Goal: Task Accomplishment & Management: Use online tool/utility

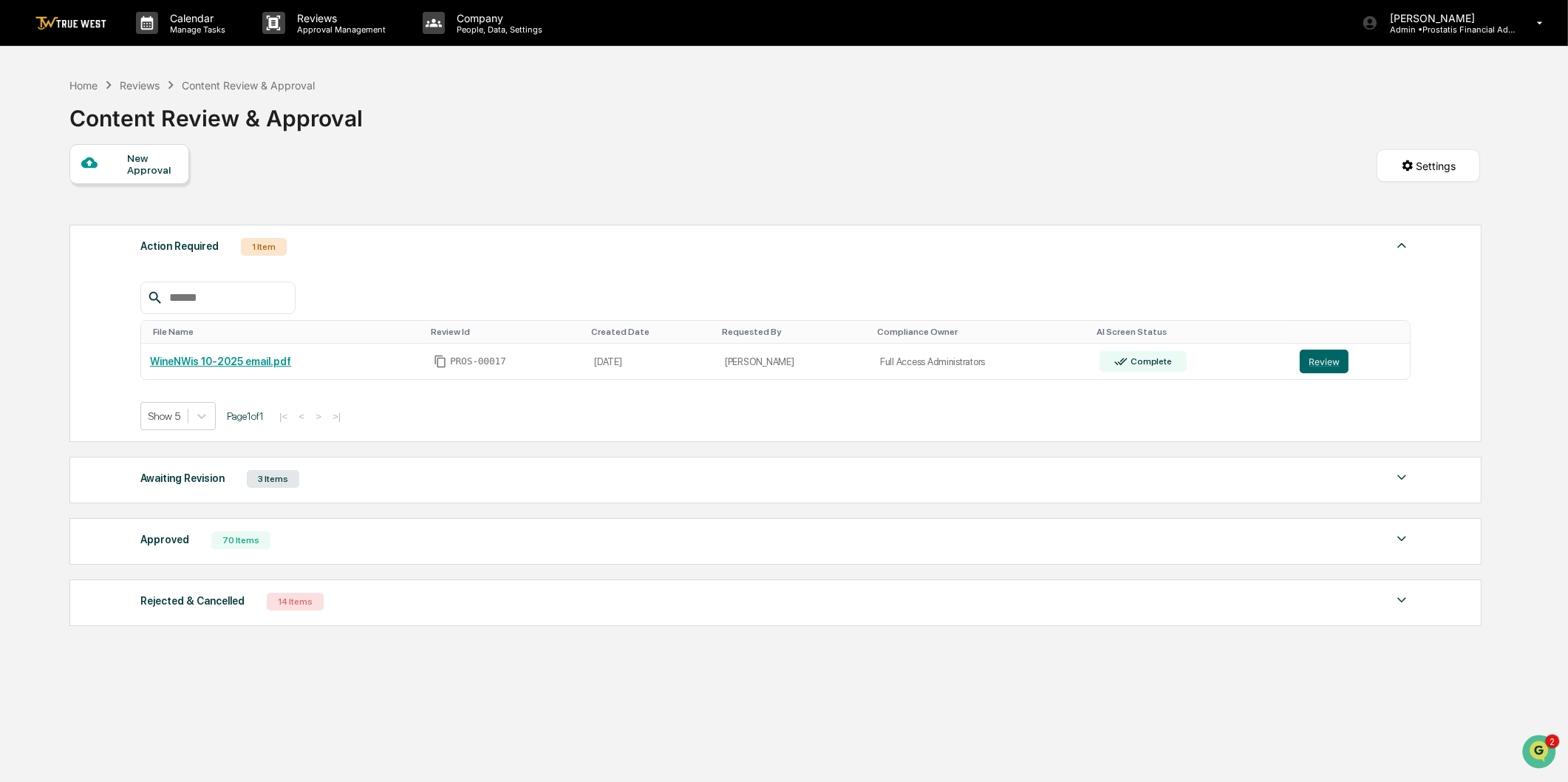
click at [335, 551] on div "Approved 70 Items" at bounding box center [776, 541] width 1271 height 21
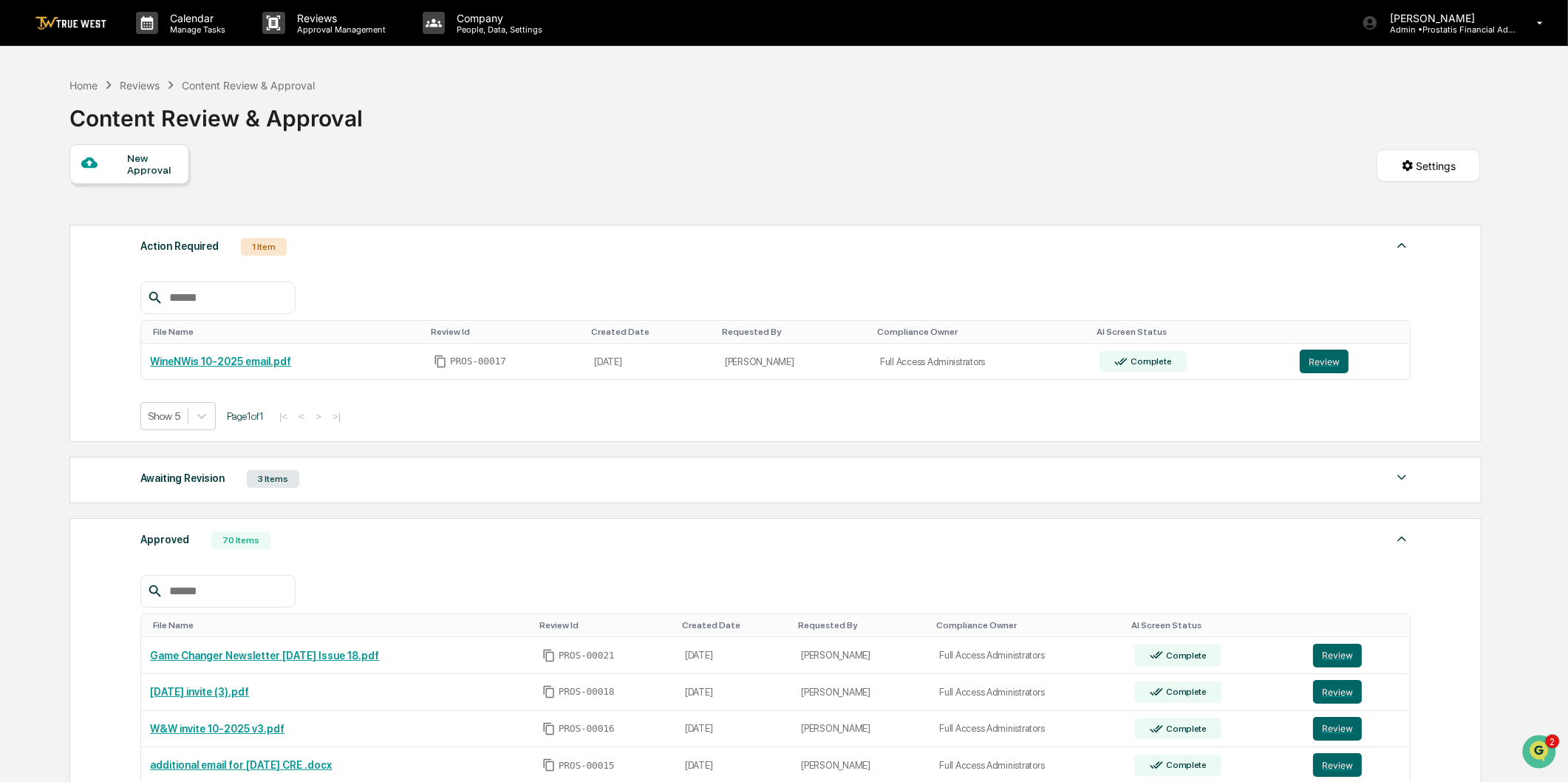
scroll to position [246, 0]
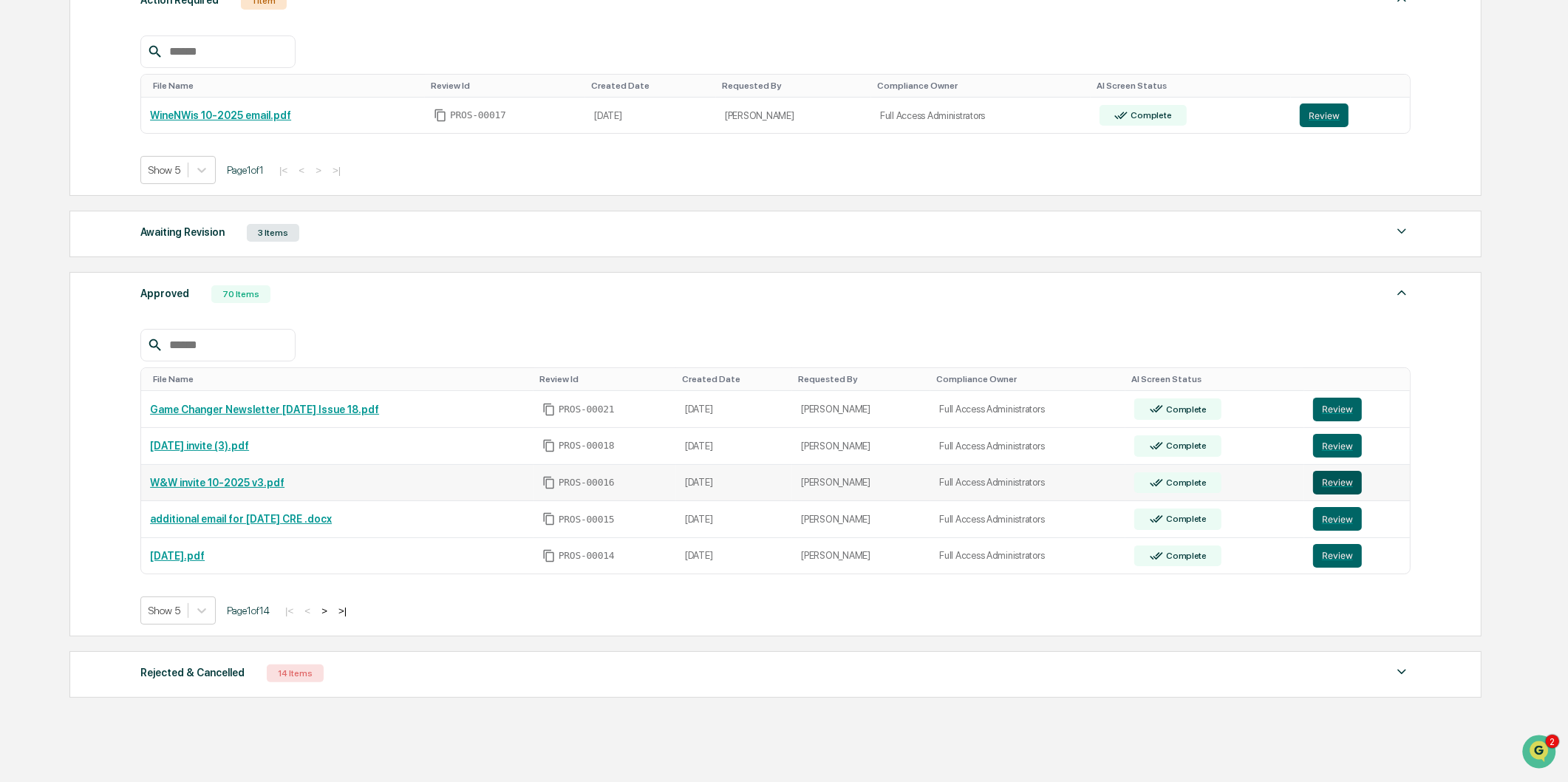
click at [1331, 485] on button "Review" at bounding box center [1337, 483] width 49 height 24
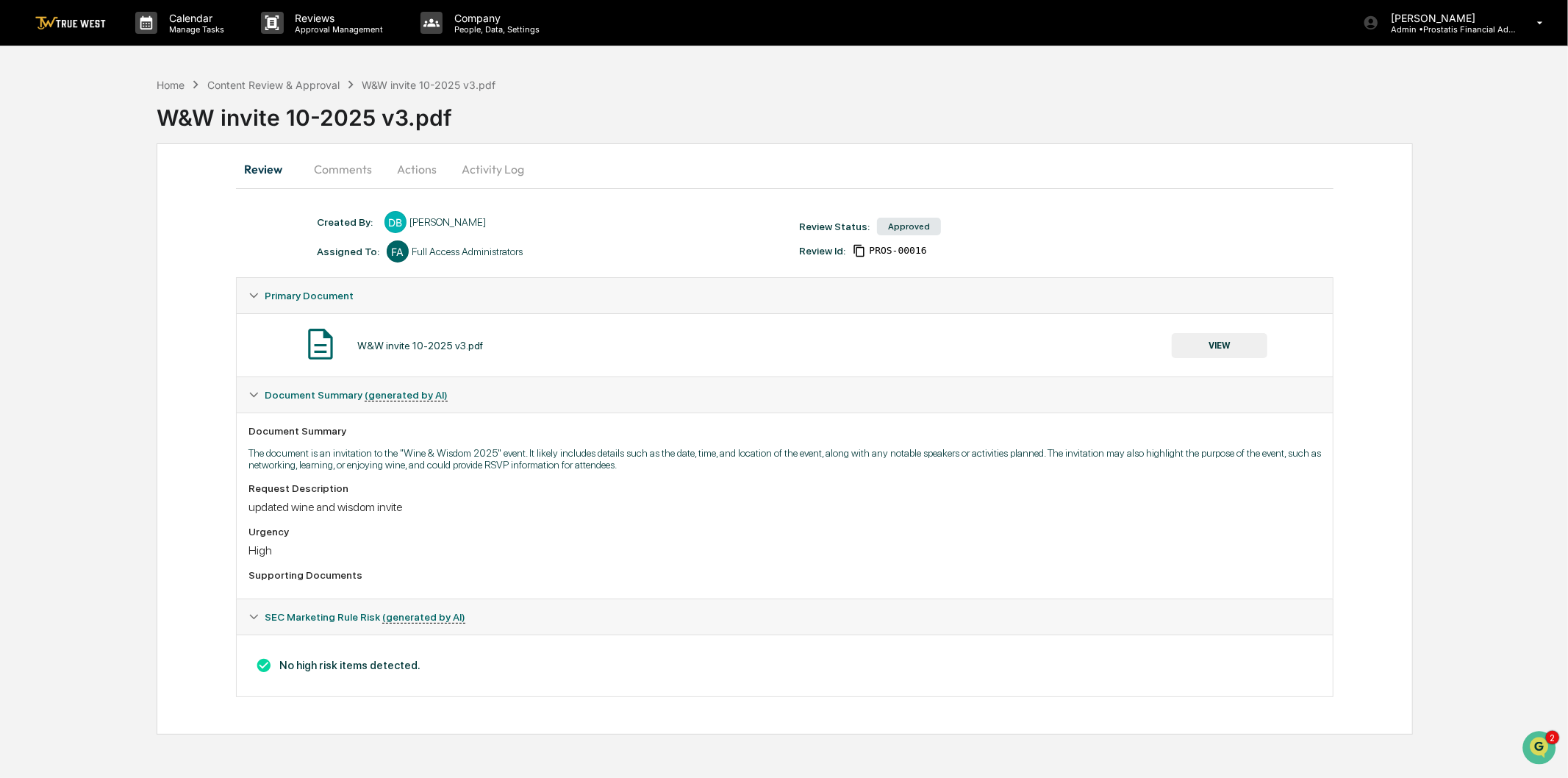
click at [1238, 341] on button "VIEW" at bounding box center [1219, 346] width 95 height 25
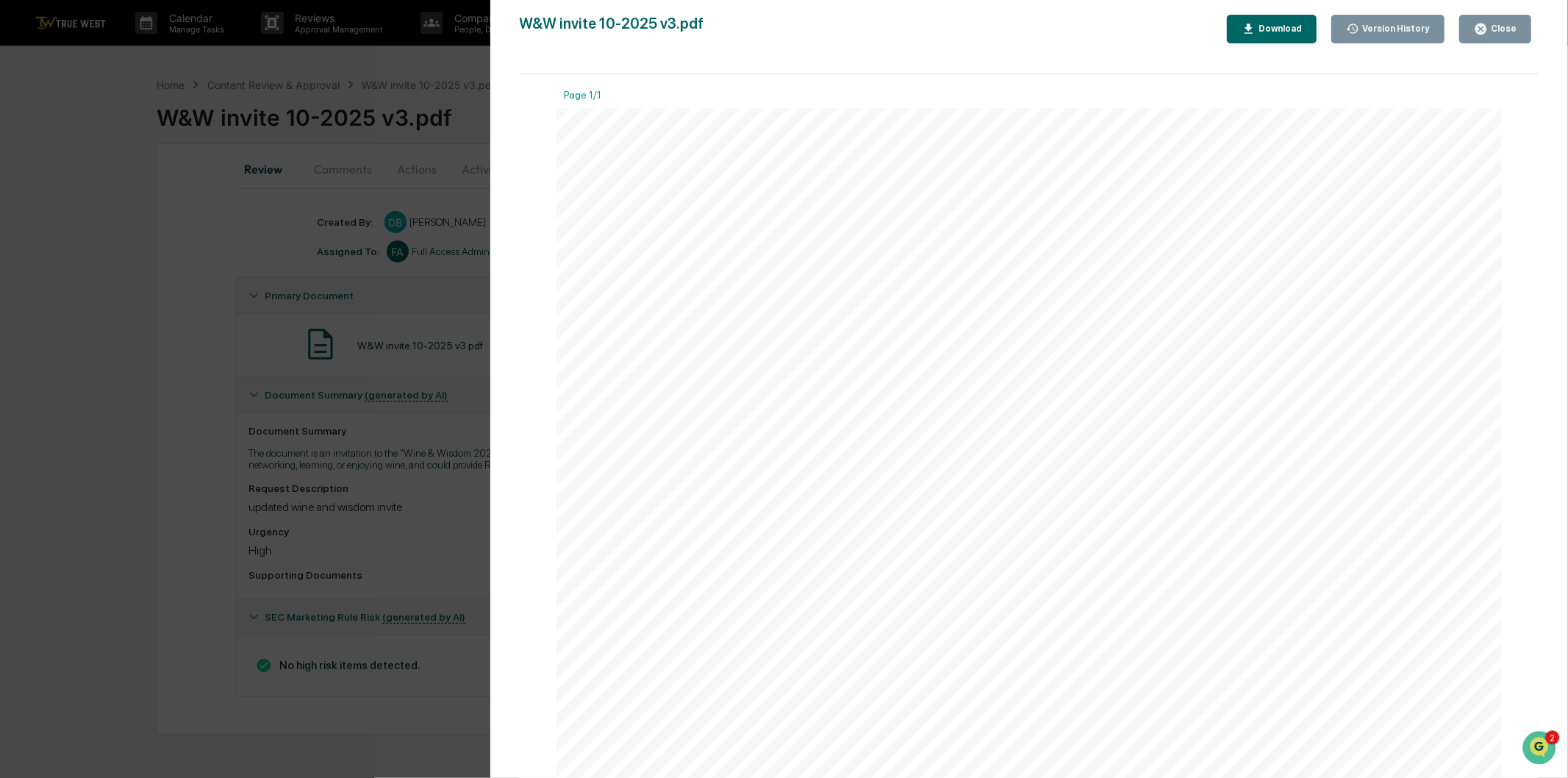
click at [1499, 29] on div "Close" at bounding box center [1502, 29] width 28 height 10
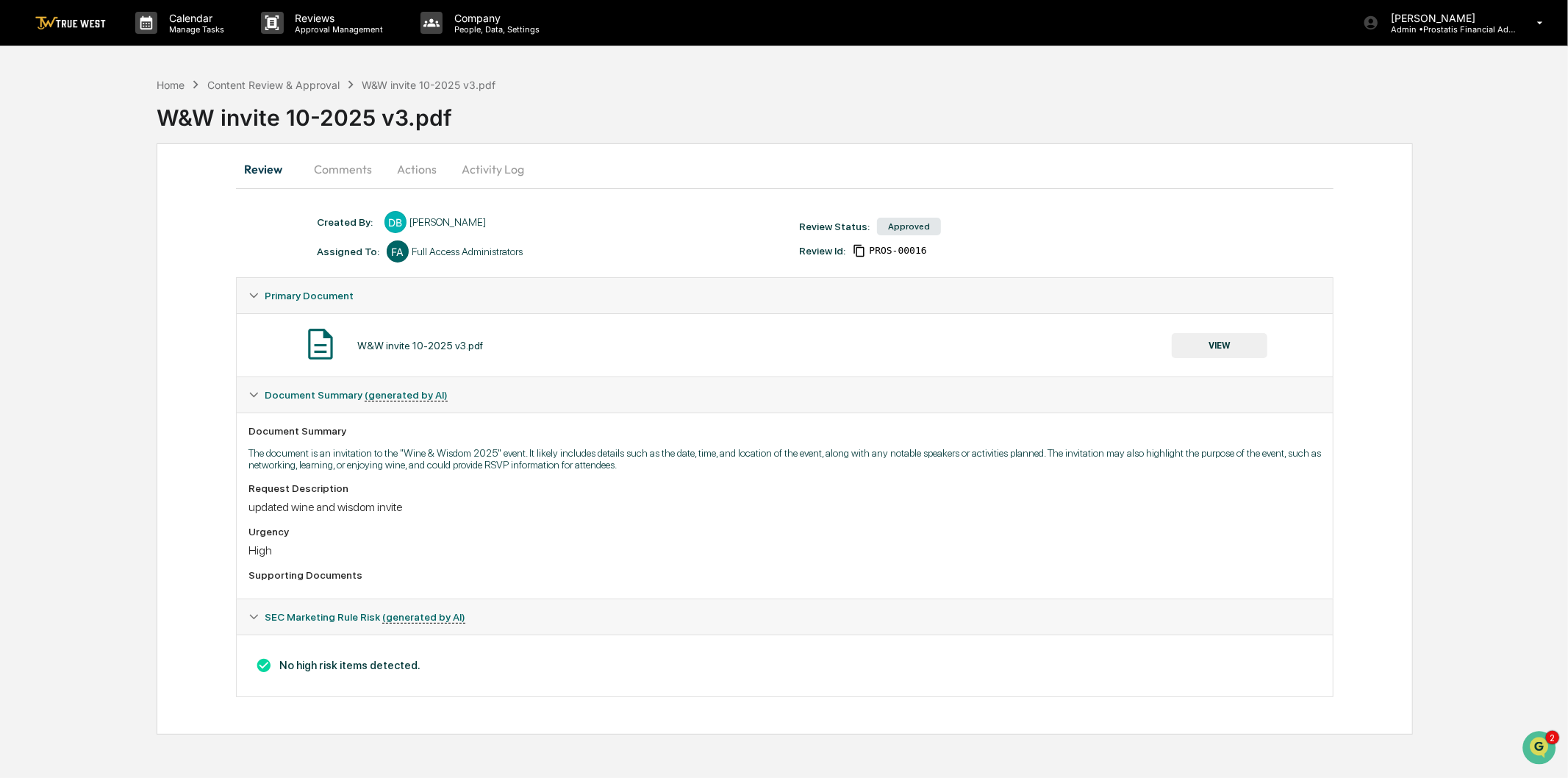
click at [503, 159] on button "Activity Log" at bounding box center [492, 168] width 86 height 35
click at [489, 169] on button "Activity Log" at bounding box center [492, 168] width 86 height 35
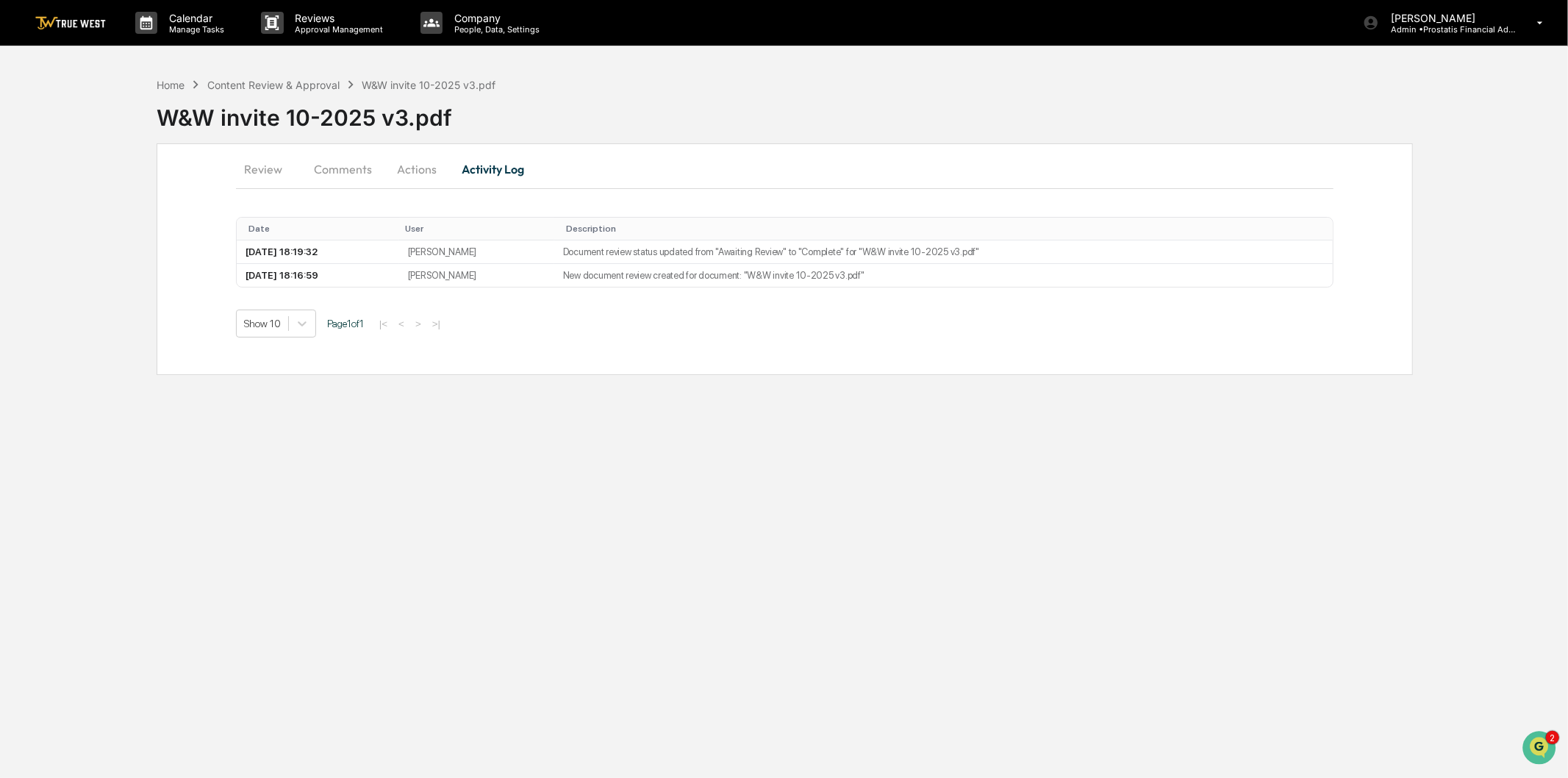
click at [413, 171] on button "Actions" at bounding box center [416, 168] width 66 height 35
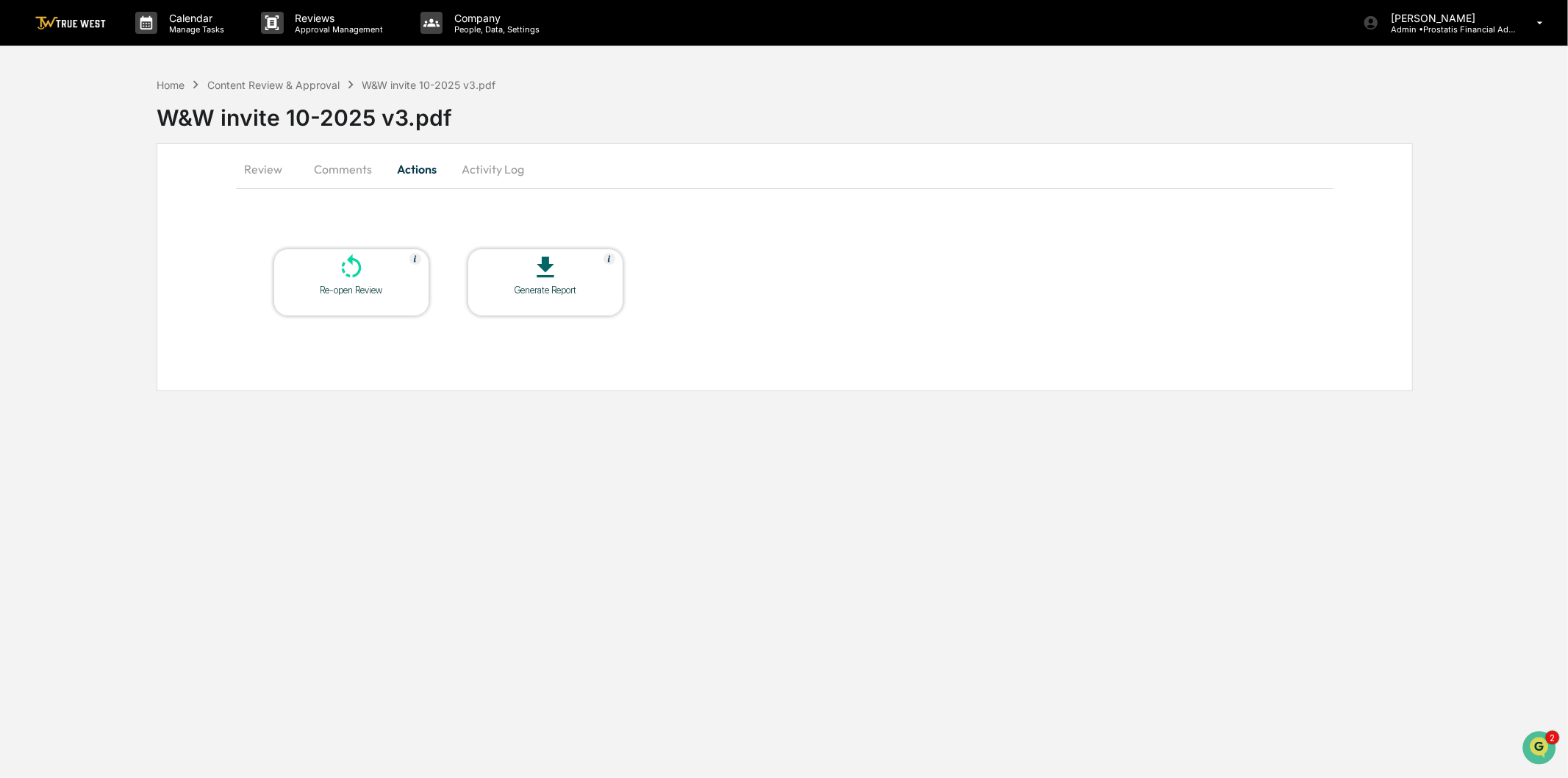
click at [530, 262] on div at bounding box center [545, 269] width 147 height 31
click at [291, 80] on div "Content Review & Approval" at bounding box center [273, 85] width 133 height 13
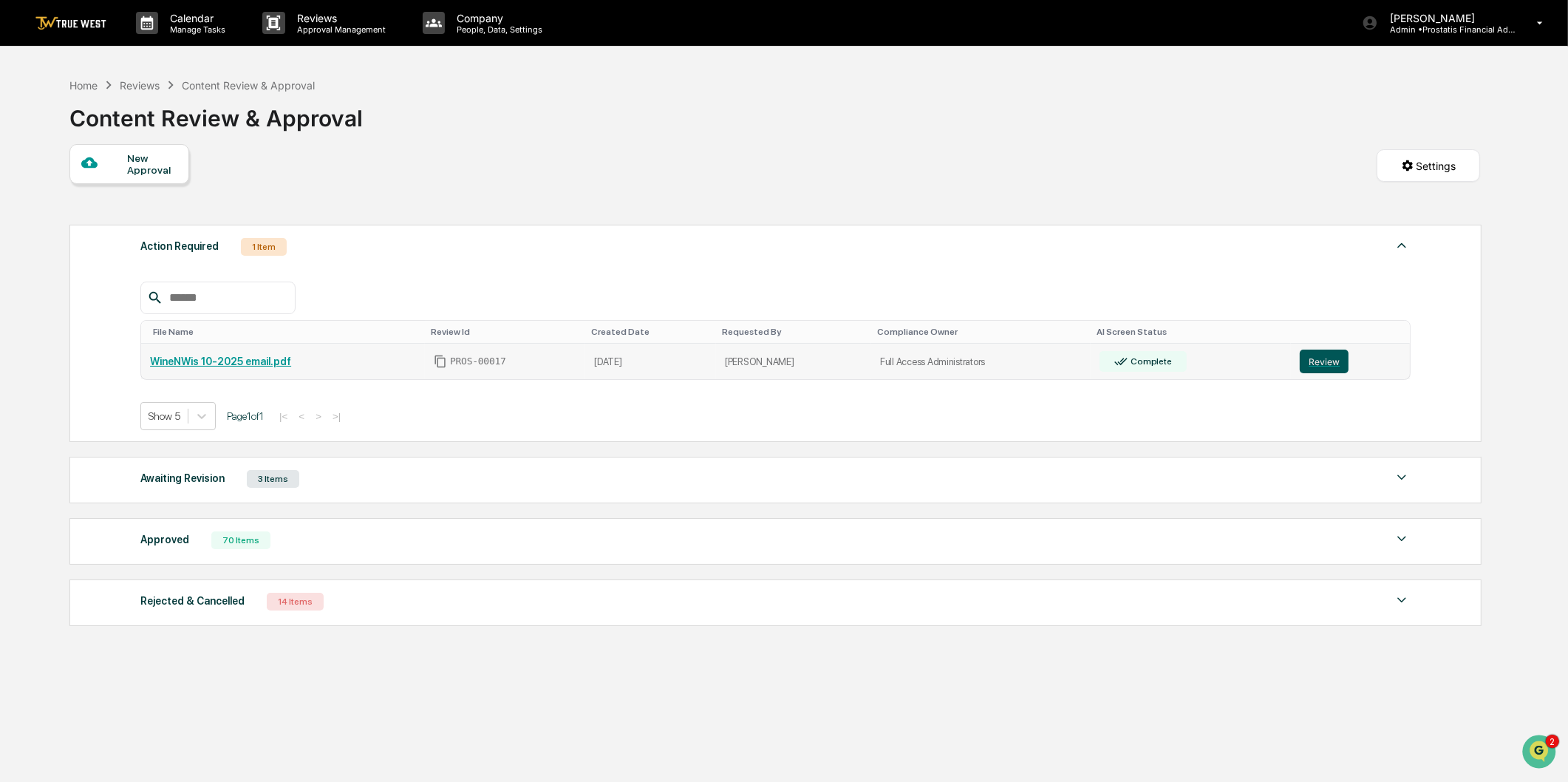
click at [1321, 363] on button "Review" at bounding box center [1324, 362] width 49 height 24
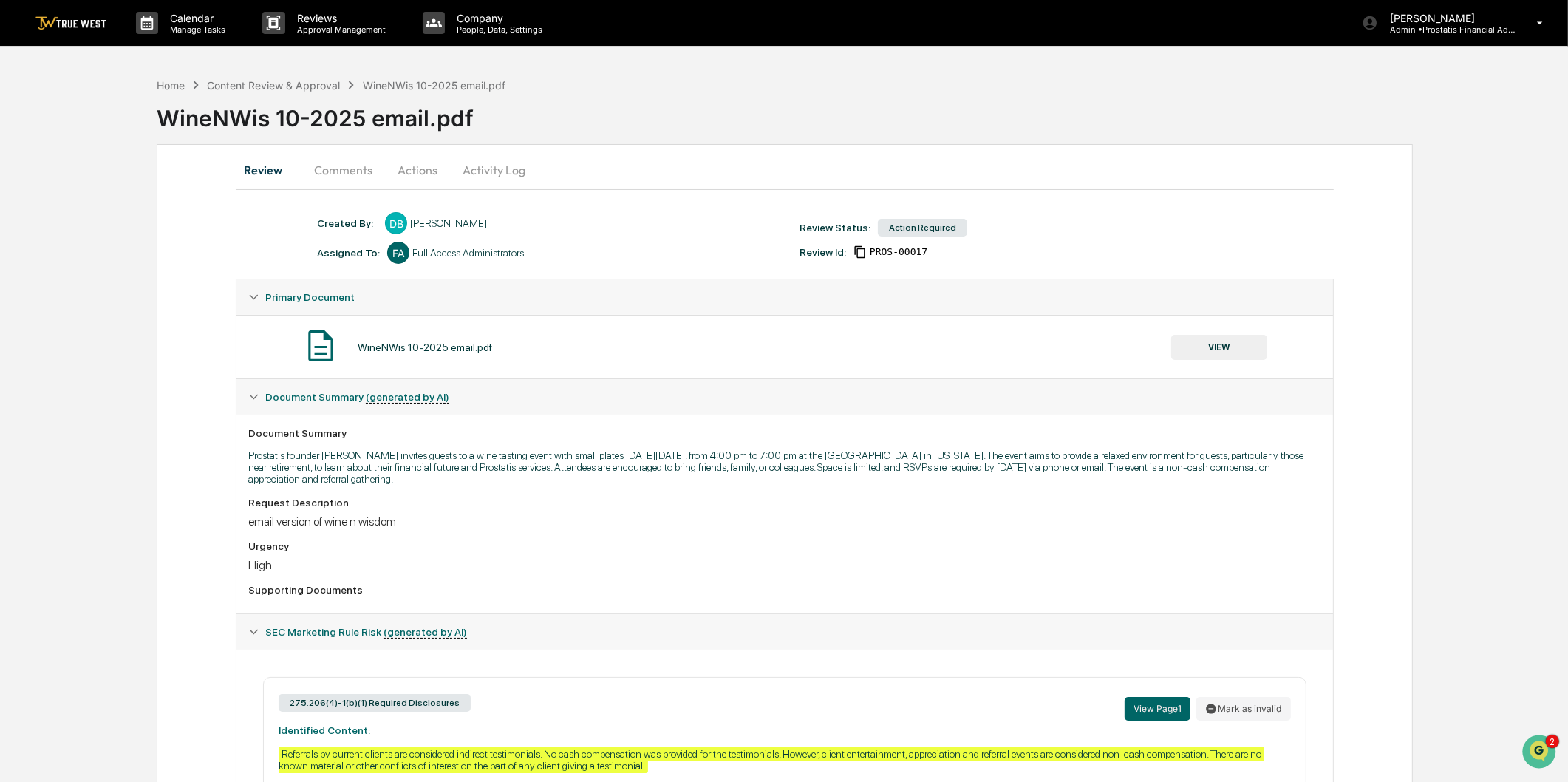
click at [490, 168] on button "Activity Log" at bounding box center [493, 169] width 86 height 35
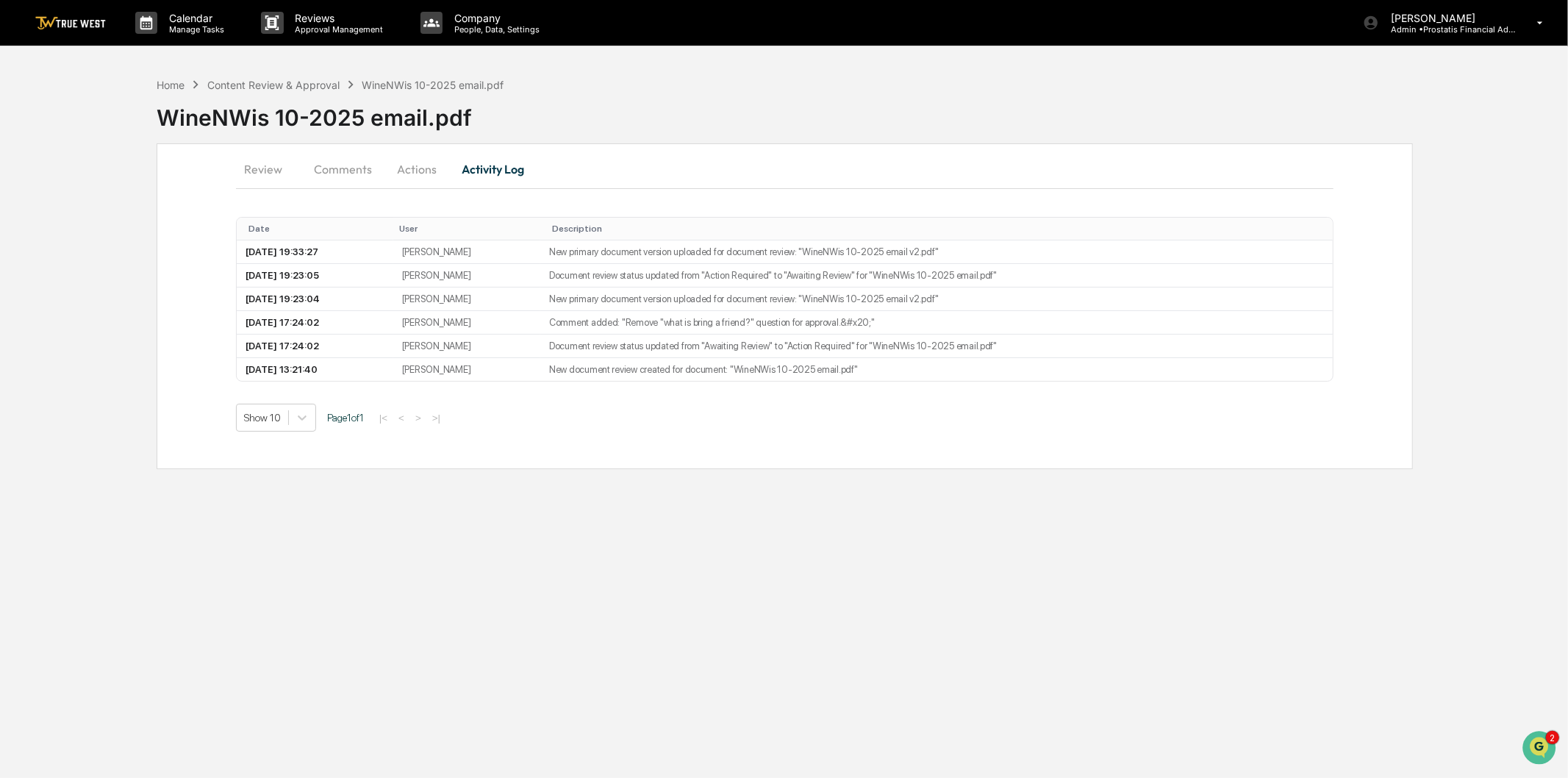
click at [422, 171] on button "Actions" at bounding box center [416, 168] width 66 height 35
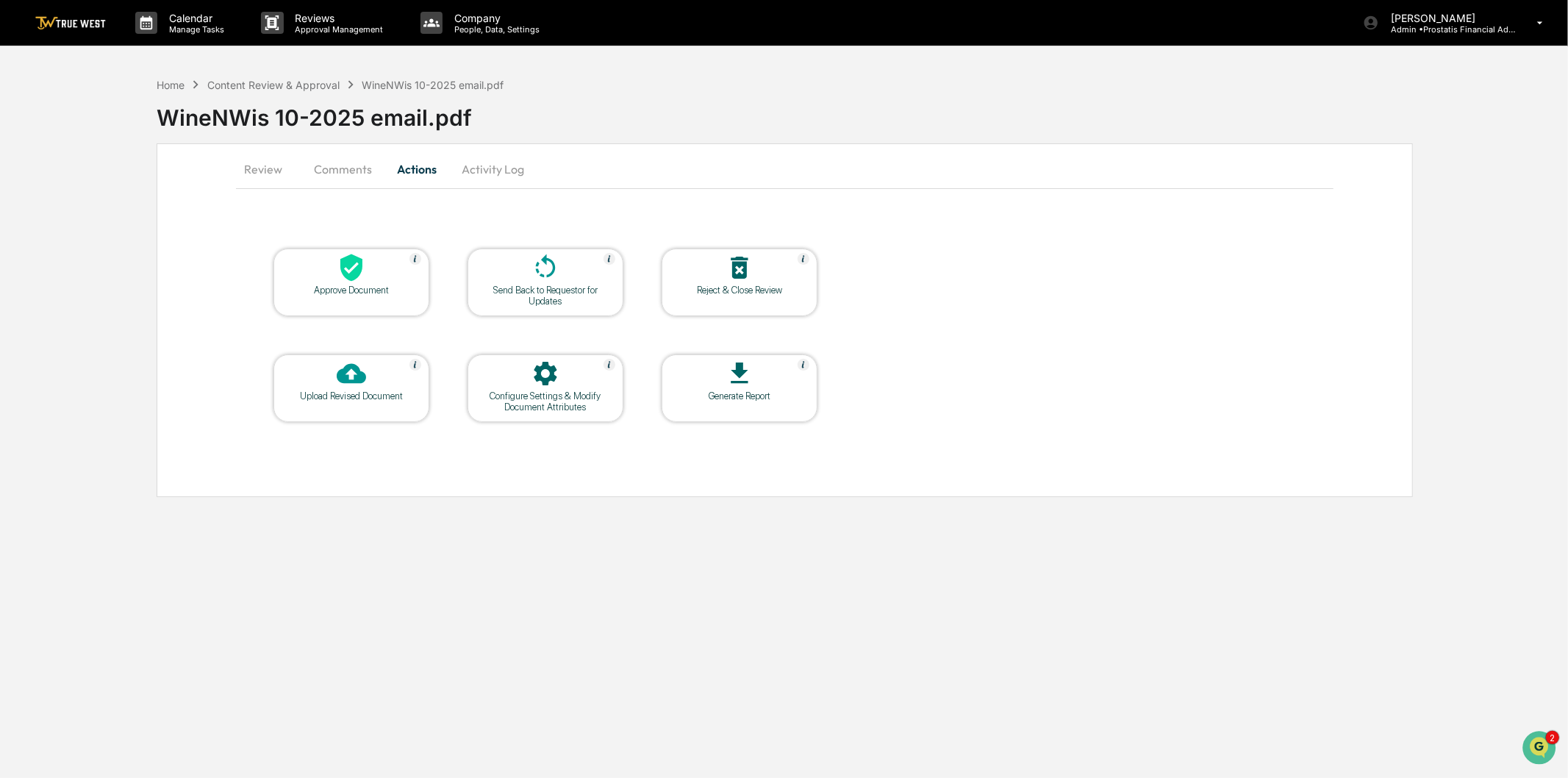
click at [716, 358] on div "Generate Report" at bounding box center [739, 388] width 156 height 68
